Goal: Information Seeking & Learning: Understand process/instructions

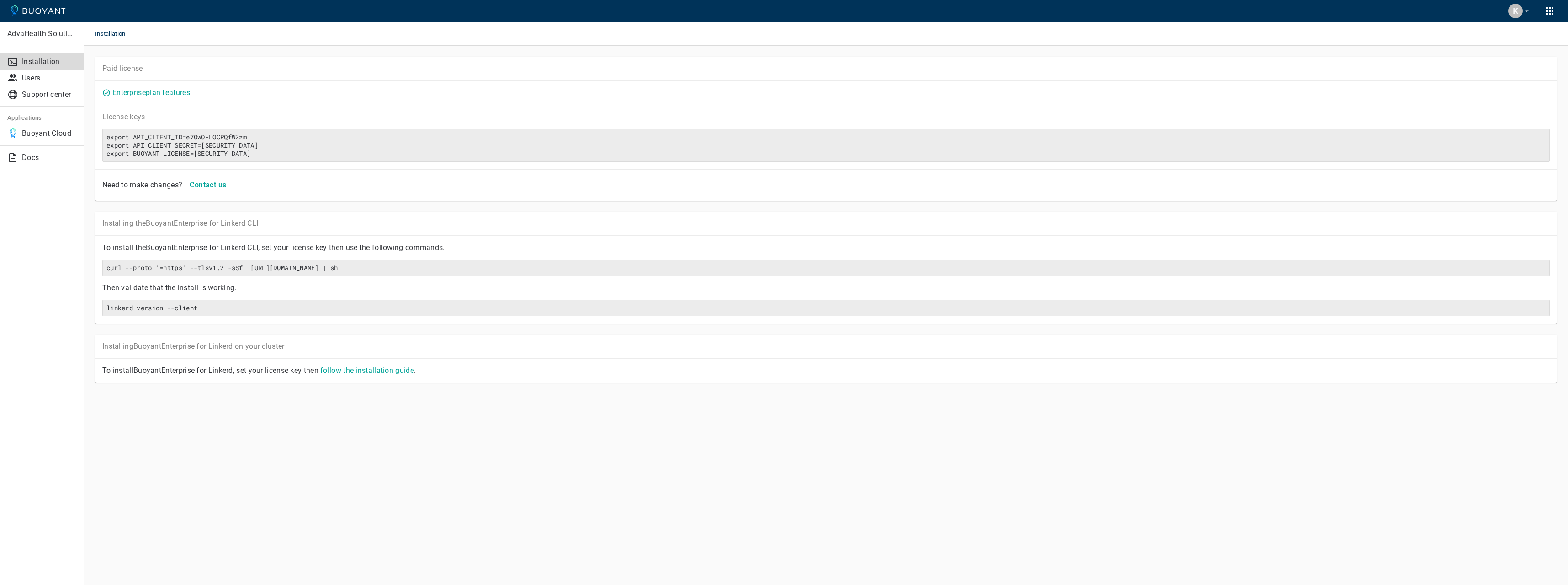
click at [316, 242] on div "Installing the Buoyant Enterprise for Linkerd CLI To install the Buoyant Enterp…" at bounding box center [826, 268] width 1462 height 112
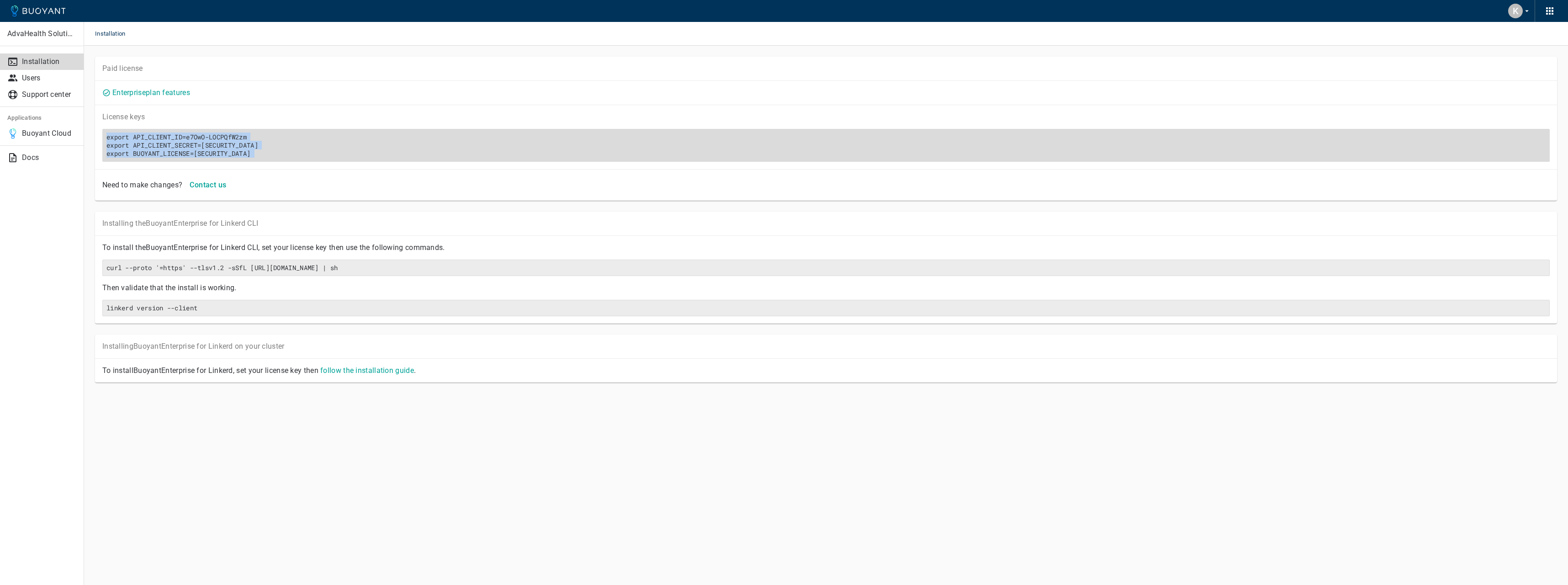
click at [508, 151] on h6 "export API_CLIENT_ID=e7OwO-LOCPQfW2zm export API_CLIENT_SECRET=[SECURITY_DATA] …" at bounding box center [826, 145] width 1439 height 25
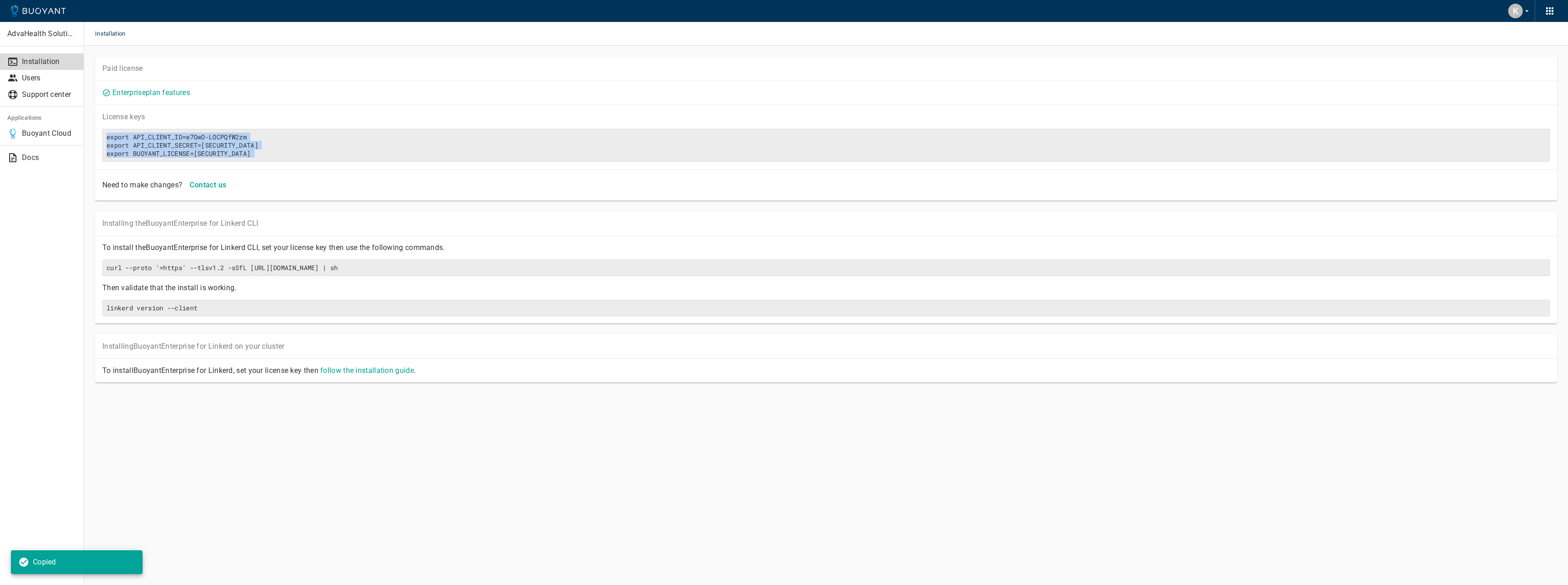
drag, startPoint x: 508, startPoint y: 151, endPoint x: 265, endPoint y: 176, distance: 244.3
click at [265, 169] on div "License key s Copied export API_CLIENT_ID=e7OwO-LOCPQfW2zm export API_CLIENT_SE…" at bounding box center [826, 137] width 1462 height 65
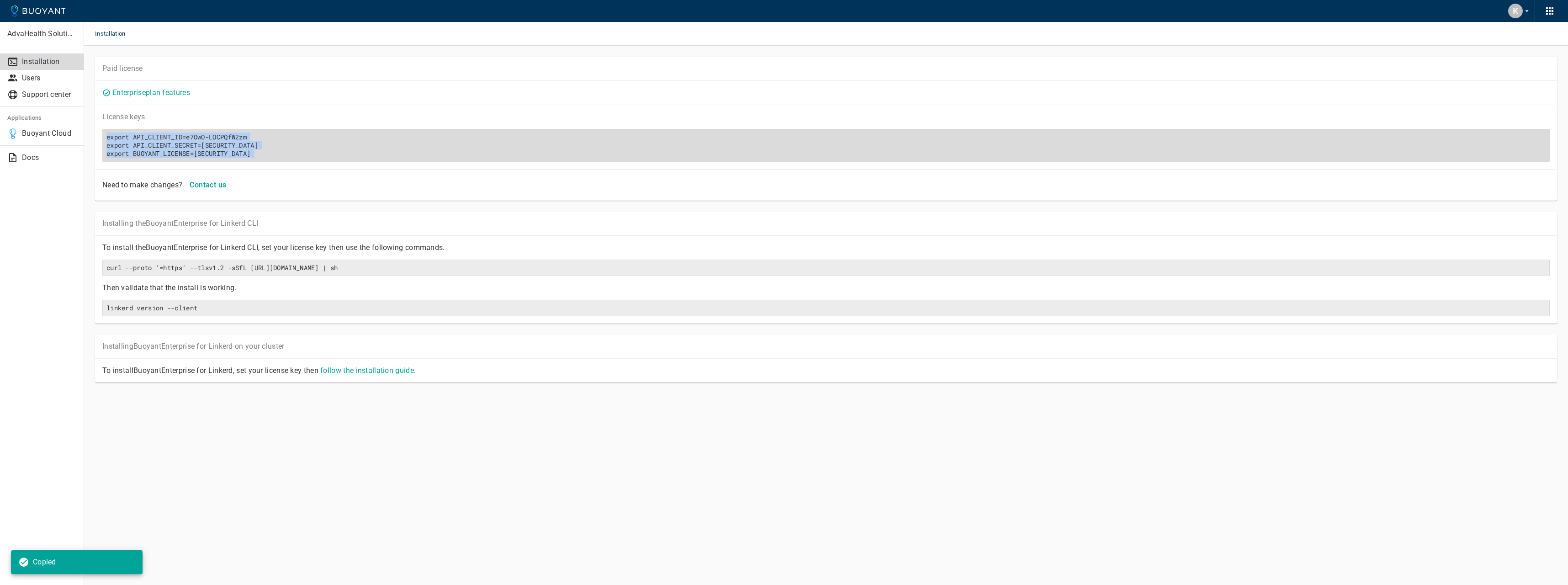
click at [198, 153] on h6 "export API_CLIENT_ID=e7OwO-LOCPQfW2zm export API_CLIENT_SECRET=[SECURITY_DATA] …" at bounding box center [826, 145] width 1439 height 25
click at [204, 153] on h6 "export API_CLIENT_ID=e7OwO-LOCPQfW2zm export API_CLIENT_SECRET=[SECURITY_DATA] …" at bounding box center [826, 145] width 1439 height 25
